Goal: Transaction & Acquisition: Obtain resource

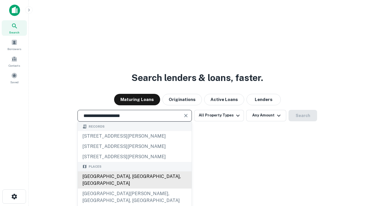
click at [134, 188] on div "Santa Monica, CA, USA" at bounding box center [135, 179] width 114 height 17
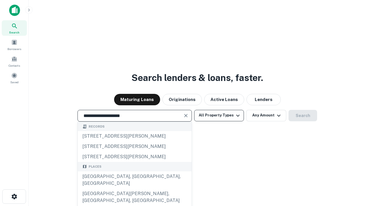
type input "**********"
click at [219, 115] on button "All Property Types" at bounding box center [219, 115] width 50 height 11
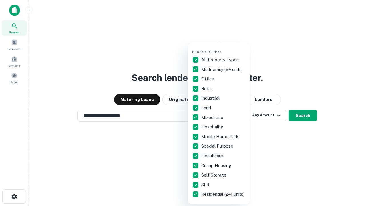
click at [223, 48] on button "button" at bounding box center [223, 48] width 63 height 0
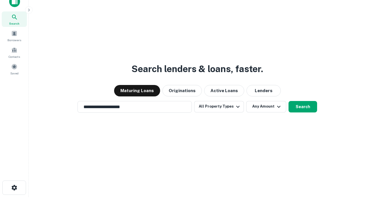
scroll to position [3, 69]
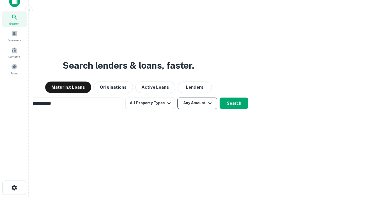
click at [177, 97] on button "Any Amount" at bounding box center [197, 102] width 40 height 11
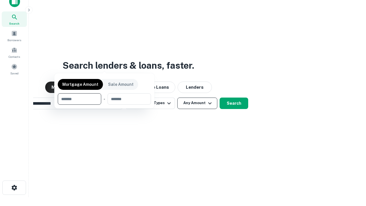
scroll to position [9, 0]
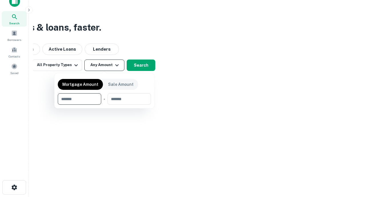
type input "*******"
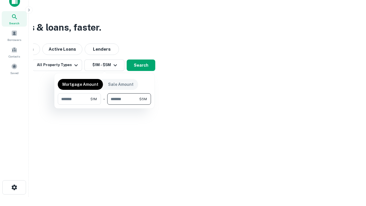
type input "*******"
click at [104, 105] on button "button" at bounding box center [104, 105] width 93 height 0
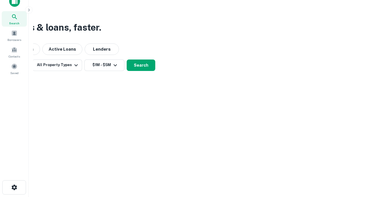
scroll to position [9, 0]
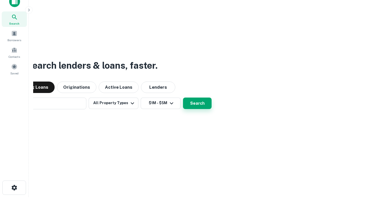
click at [183, 97] on button "Search" at bounding box center [197, 102] width 29 height 11
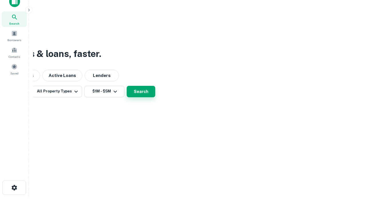
scroll to position [9, 0]
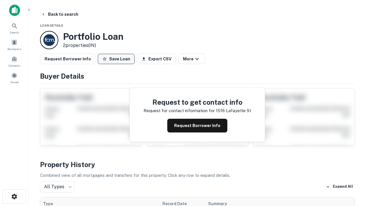
click at [116, 59] on button "Save Loan" at bounding box center [116, 59] width 37 height 10
click at [117, 59] on button "Loan Saved" at bounding box center [117, 59] width 39 height 10
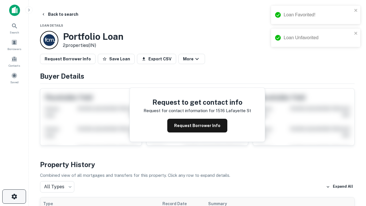
click at [14, 196] on icon "button" at bounding box center [14, 196] width 7 height 7
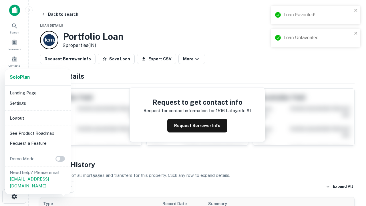
click at [38, 118] on li "Logout" at bounding box center [37, 118] width 61 height 10
